Goal: Navigation & Orientation: Find specific page/section

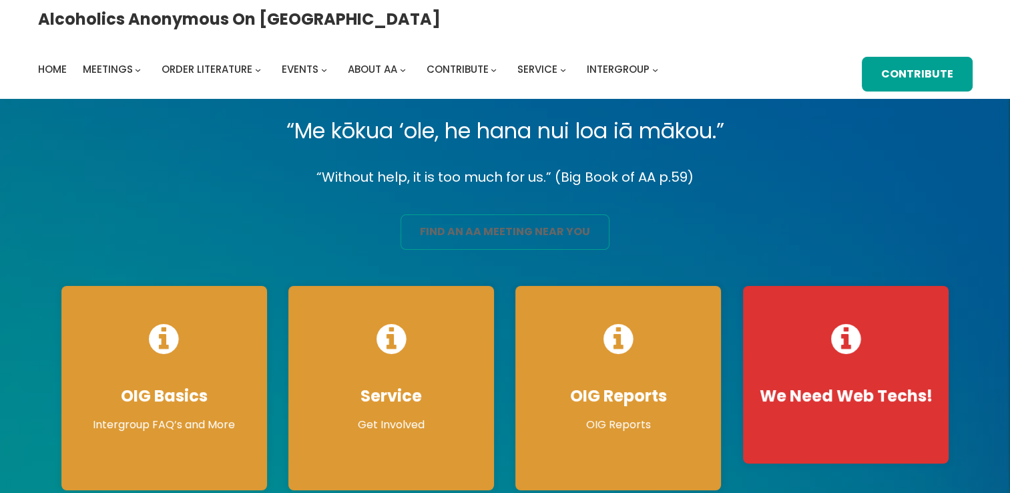
click at [515, 242] on link "find an aa meeting near you" at bounding box center [505, 231] width 209 height 35
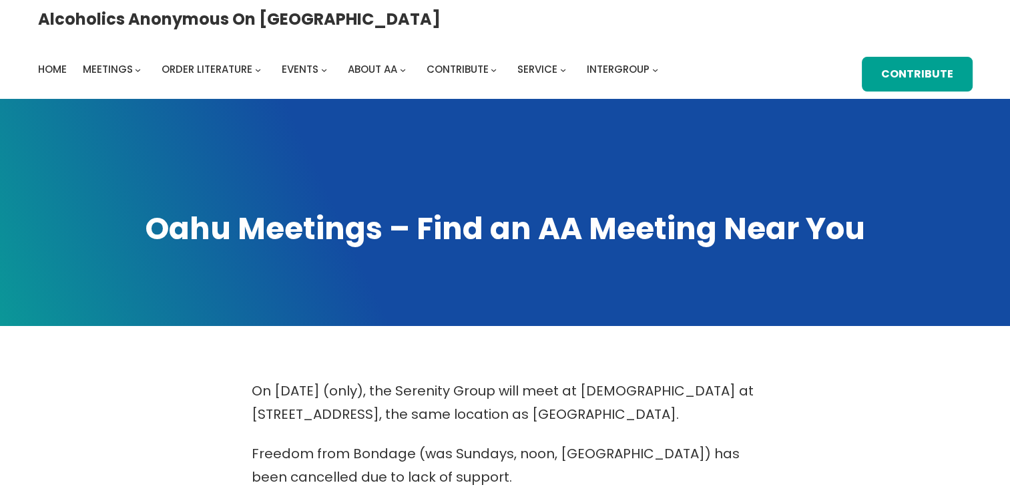
scroll to position [431, 0]
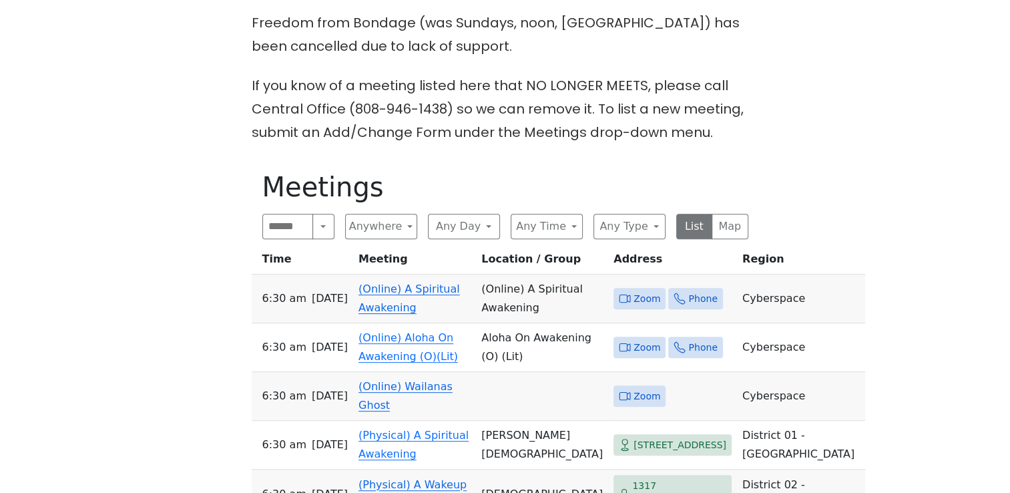
click at [634, 290] on span "Zoom" at bounding box center [647, 298] width 27 height 17
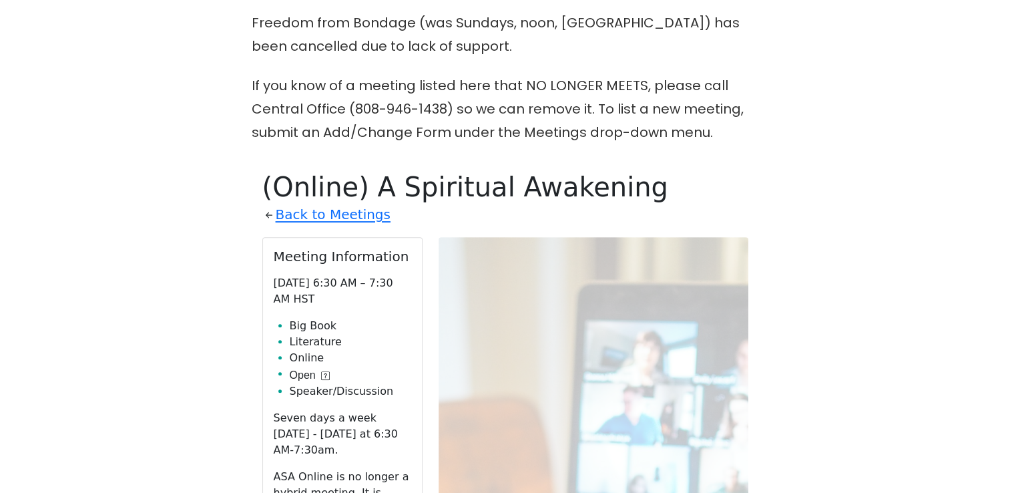
scroll to position [591, 0]
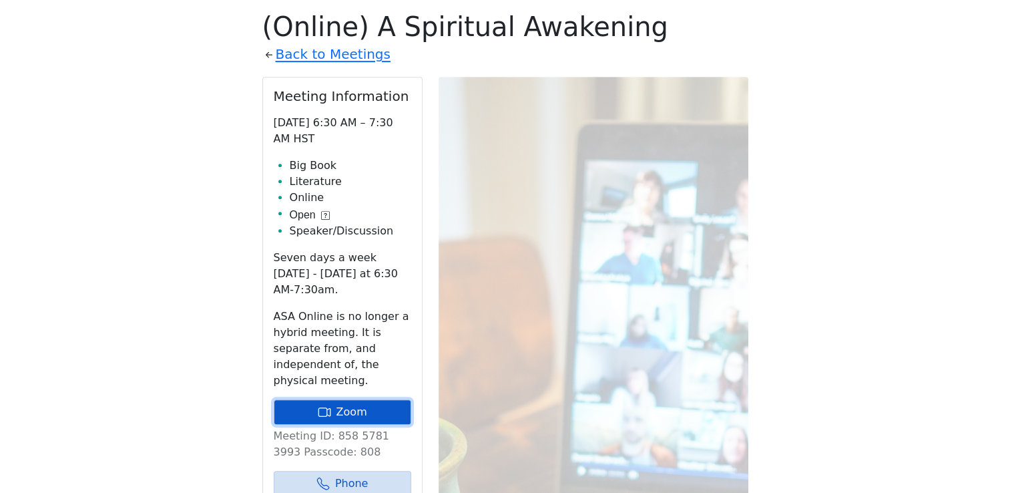
click at [353, 399] on link "Zoom" at bounding box center [343, 411] width 138 height 25
